Goal: Task Accomplishment & Management: Manage account settings

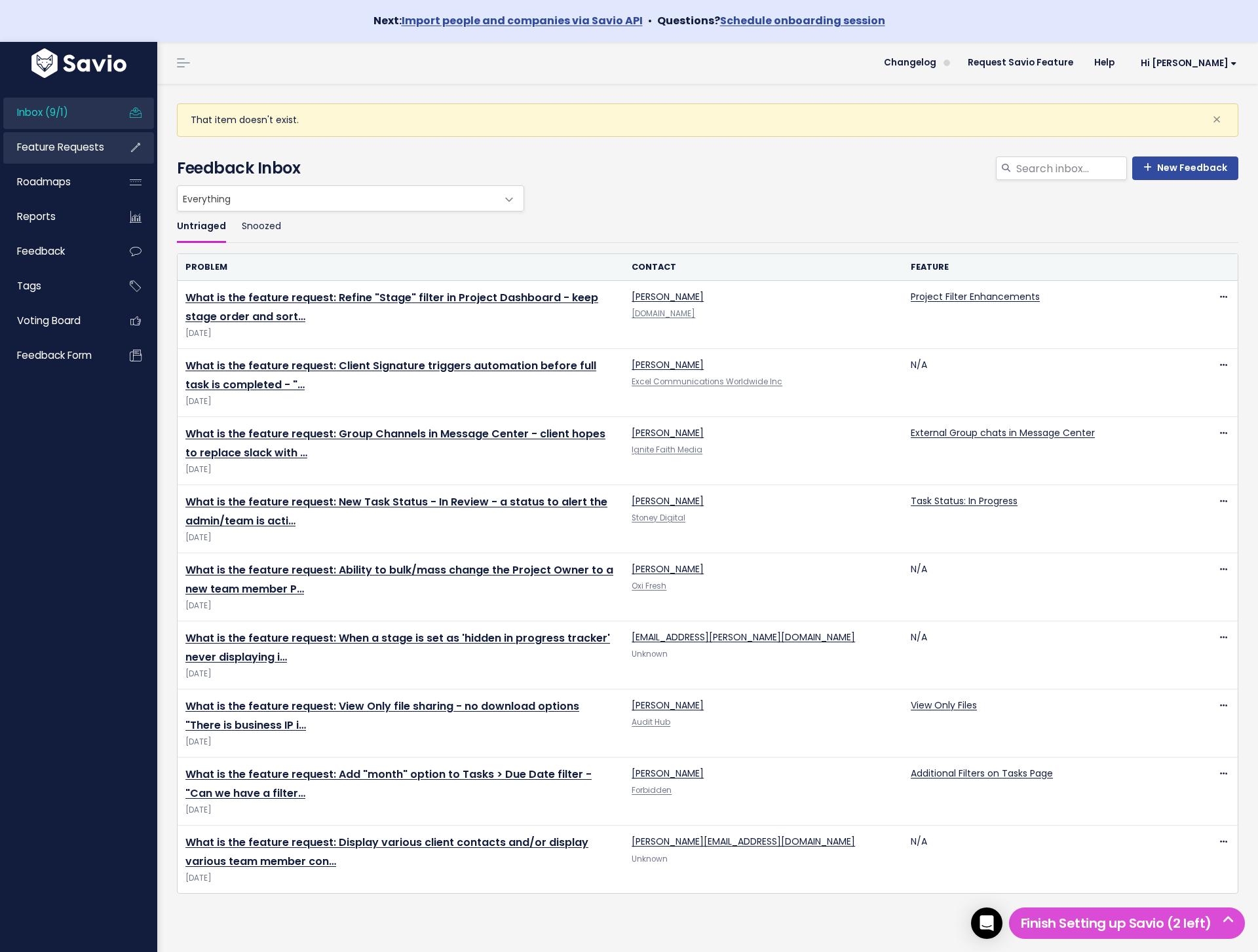
click at [28, 141] on span "Feature Requests" at bounding box center [61, 147] width 88 height 14
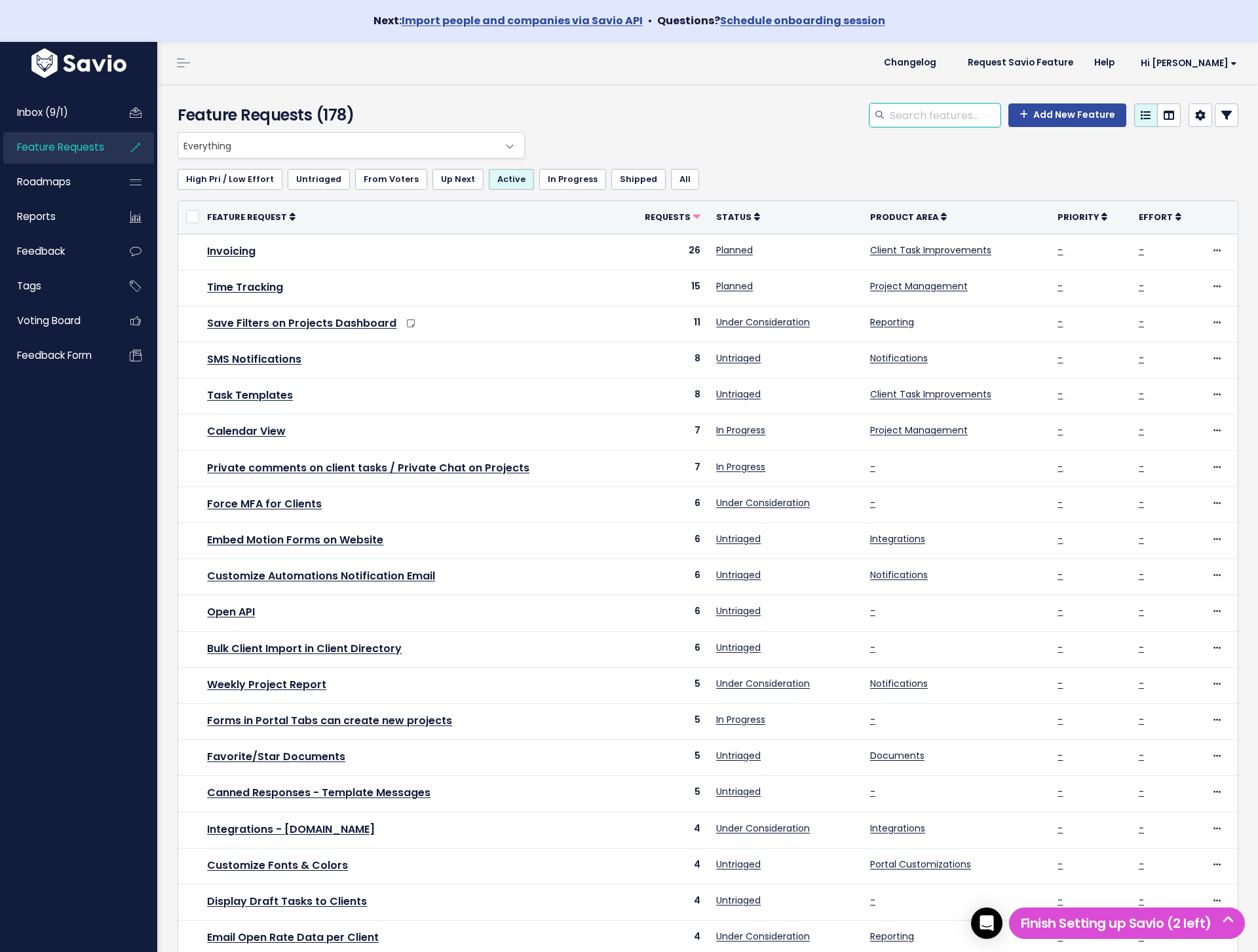
click at [972, 119] on input "search" at bounding box center [944, 115] width 112 height 24
type input "signing"
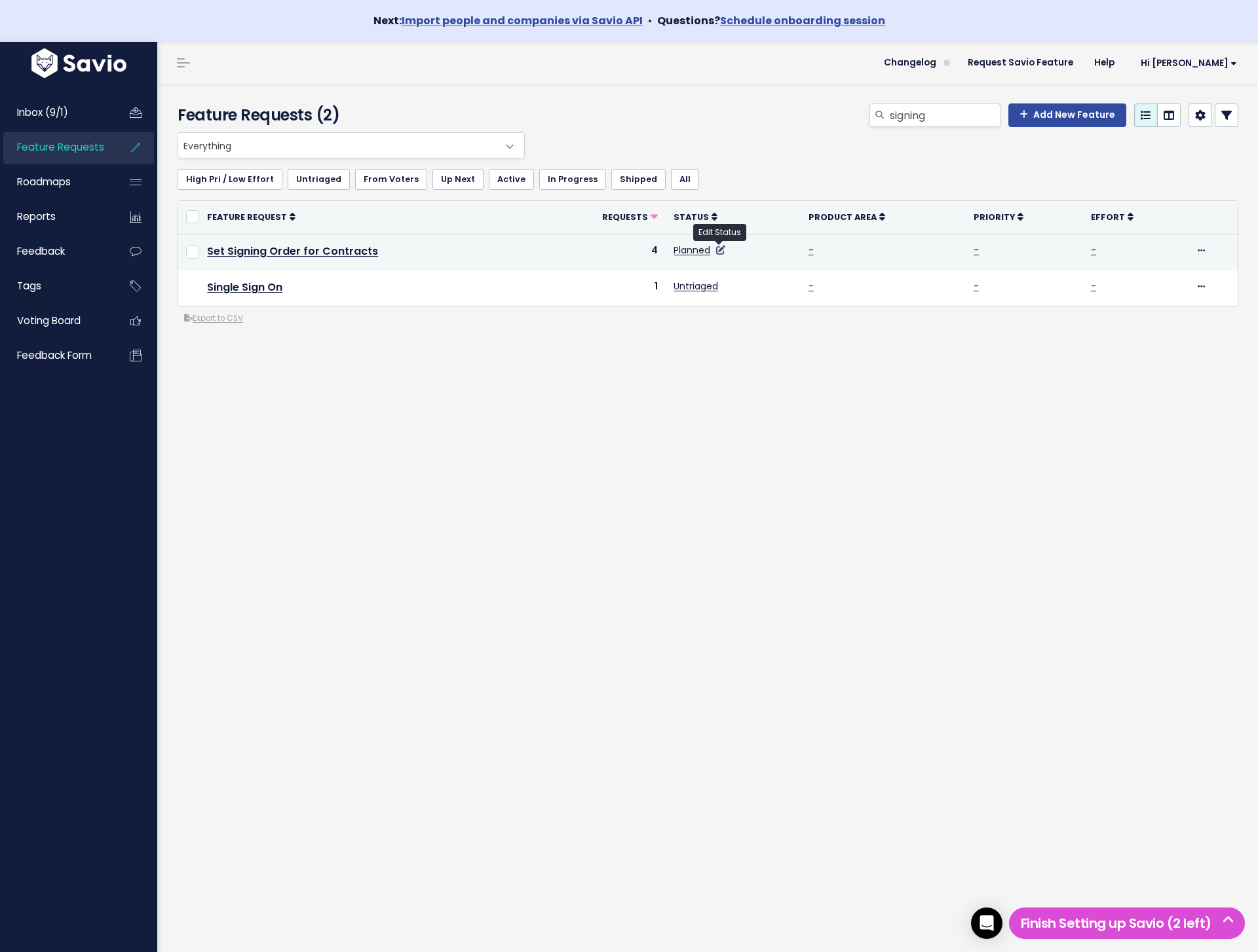
click at [722, 252] on icon at bounding box center [721, 250] width 9 height 9
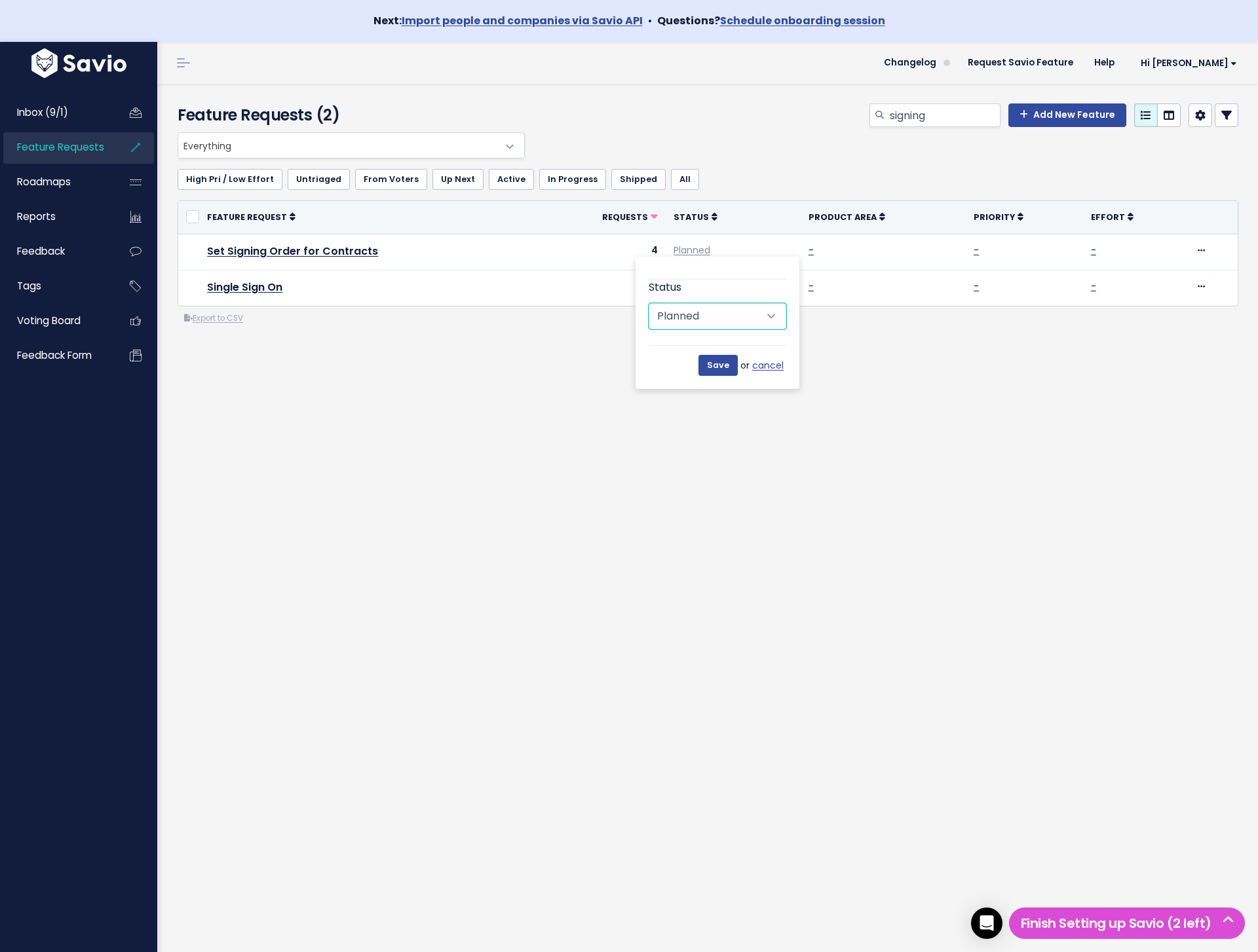
click at [686, 315] on select "Untriaged Under Consideration Planned In Progress Shipped Closed Won't do" at bounding box center [718, 316] width 137 height 26
select select "IN_PROGRESS"
click at [709, 365] on input "Save" at bounding box center [719, 365] width 40 height 21
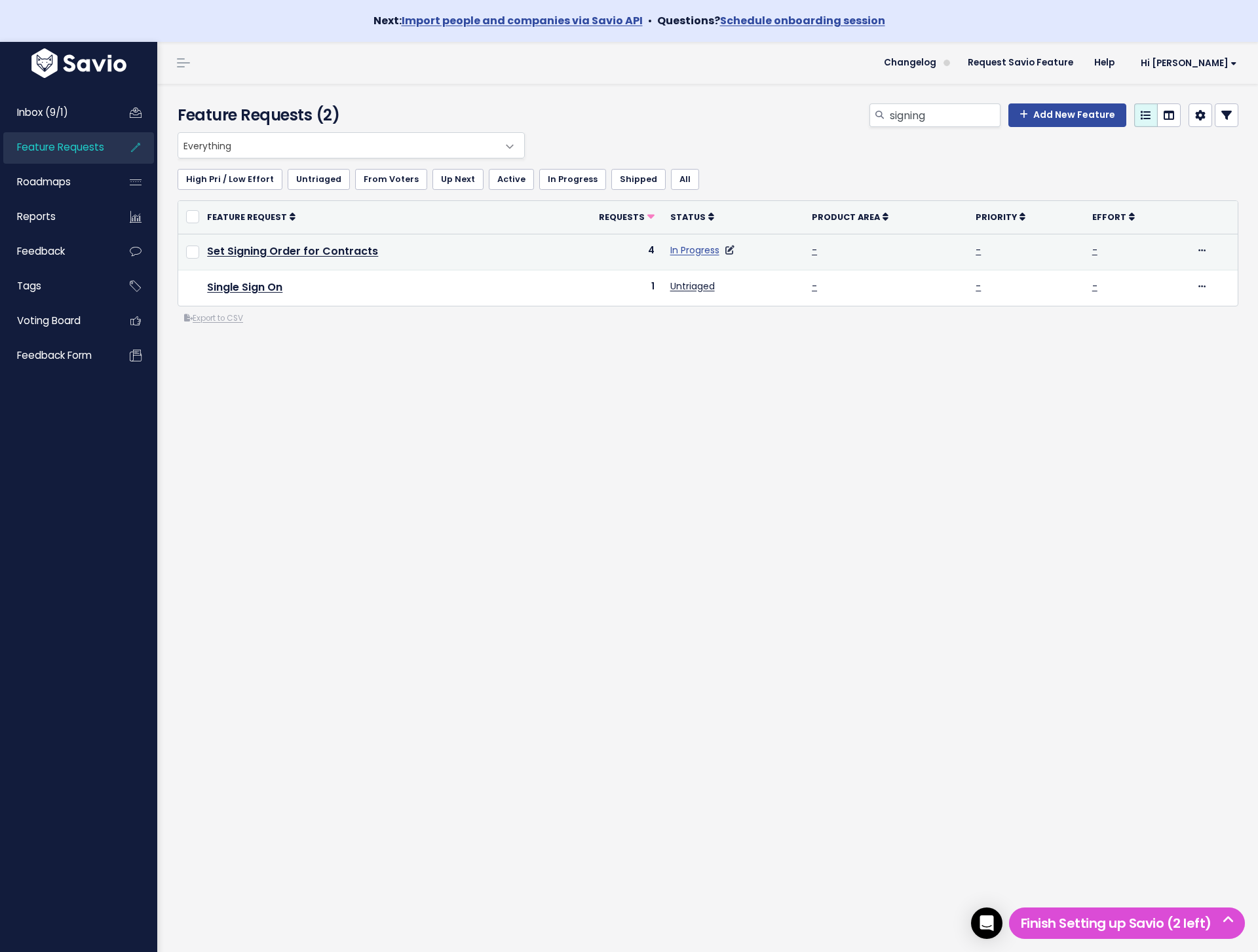
click at [684, 249] on link "In Progress" at bounding box center [695, 250] width 49 height 13
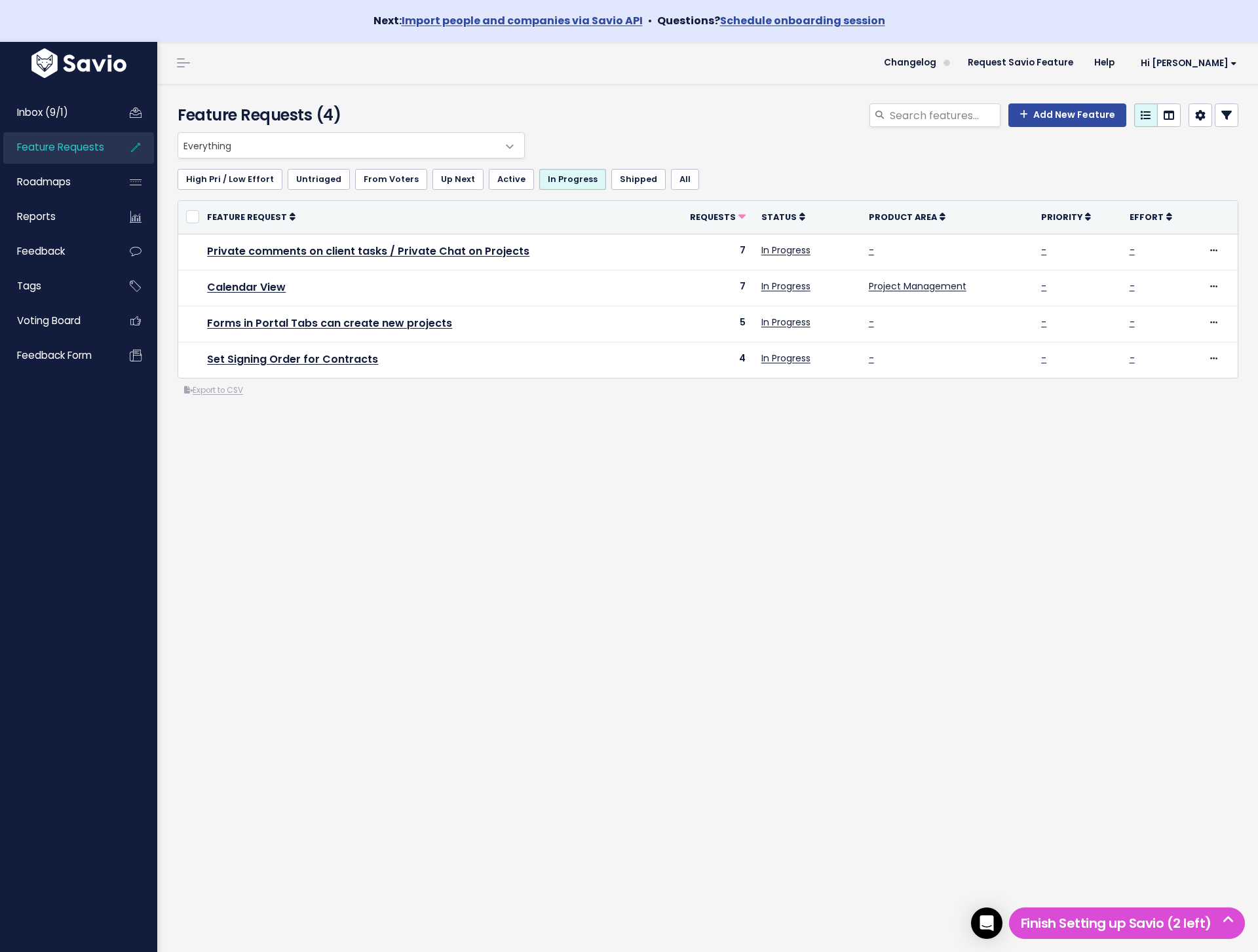
click at [527, 76] on header "Changelog Request Savio Feature Help Hi Perry Vault Settings My Settings Integr…" at bounding box center [708, 63] width 1101 height 42
